Goal: Information Seeking & Learning: Understand process/instructions

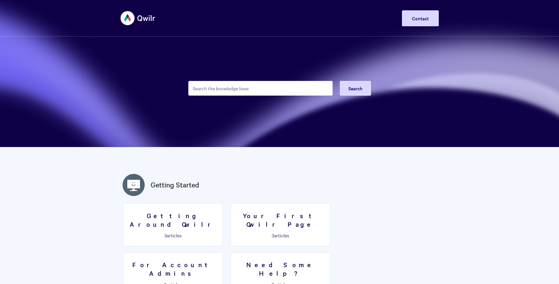
click at [253, 86] on input "Search the knowledge base" at bounding box center [260, 88] width 145 height 15
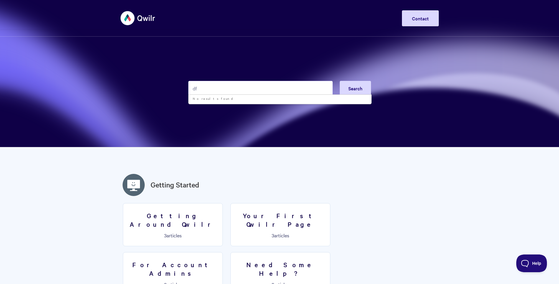
type input "d"
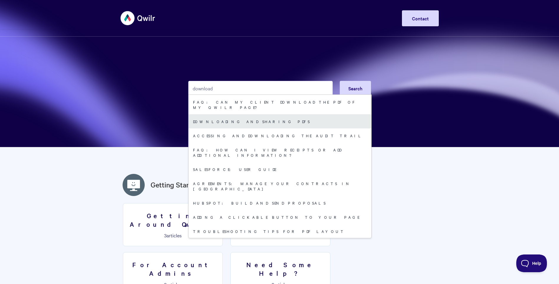
type input "download"
click at [240, 114] on link "Downloading and sharing PDFs" at bounding box center [280, 121] width 183 height 14
